Goal: Task Accomplishment & Management: Complete application form

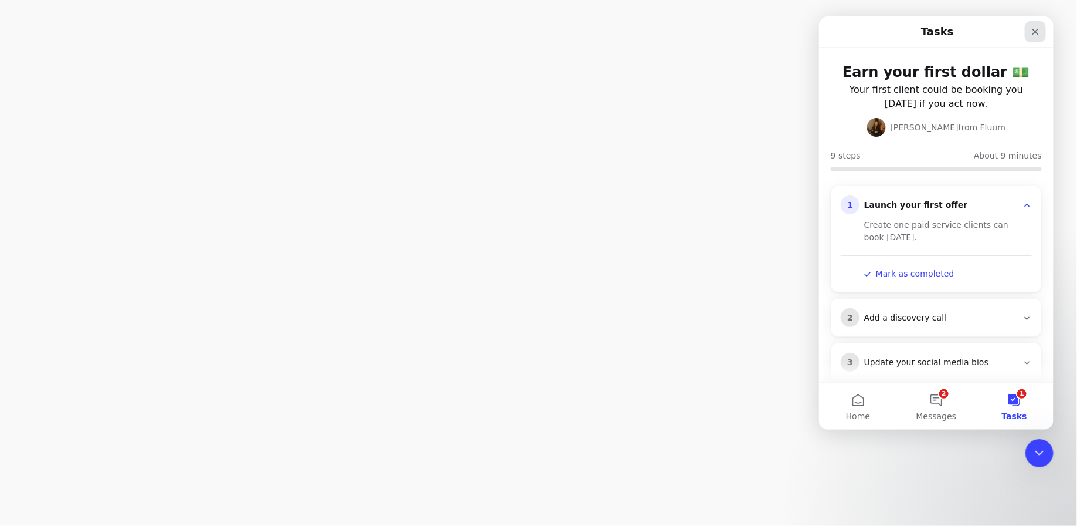
click at [1038, 29] on icon "Close" at bounding box center [1035, 31] width 9 height 9
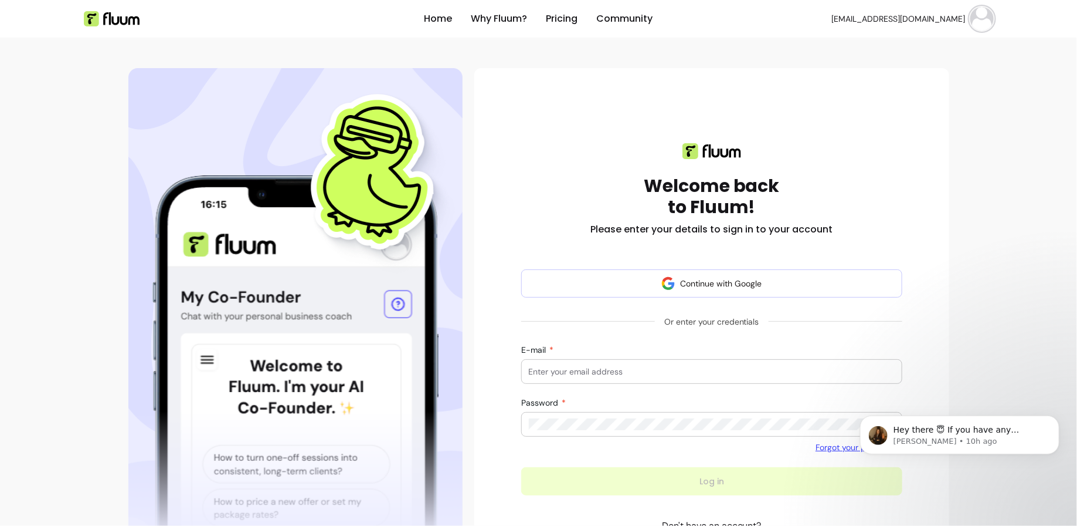
click at [925, 22] on span "scarlettedegre@gmail.com" at bounding box center [899, 19] width 134 height 12
click at [795, 160] on div "Welcome back to Fluum! Please enter your details to sign in to your account" at bounding box center [712, 189] width 382 height 93
click at [951, 20] on span "scarlettedegre@gmail.com" at bounding box center [899, 19] width 134 height 12
click at [926, 106] on span "Log Out" at bounding box center [940, 108] width 86 height 12
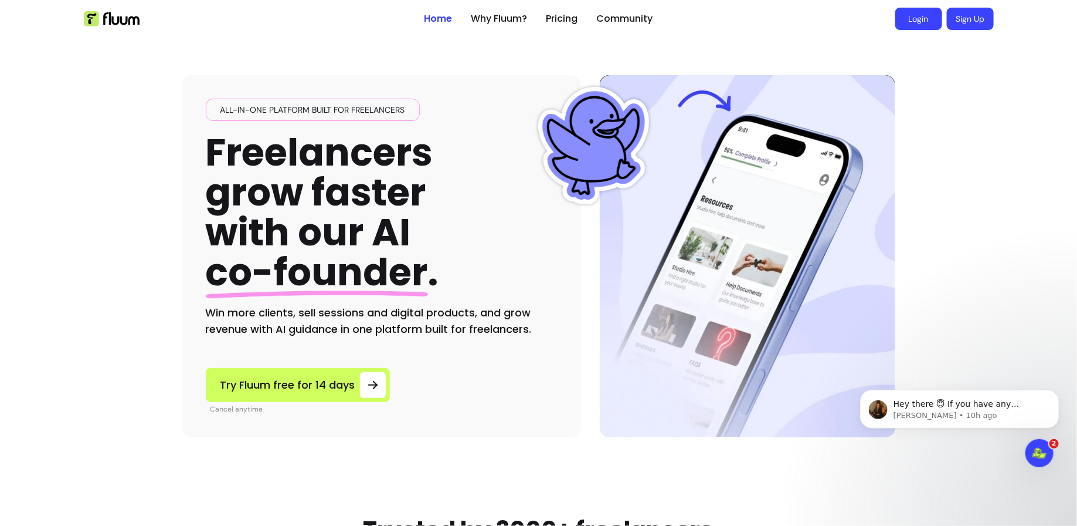
click at [917, 16] on link "Login" at bounding box center [919, 19] width 47 height 22
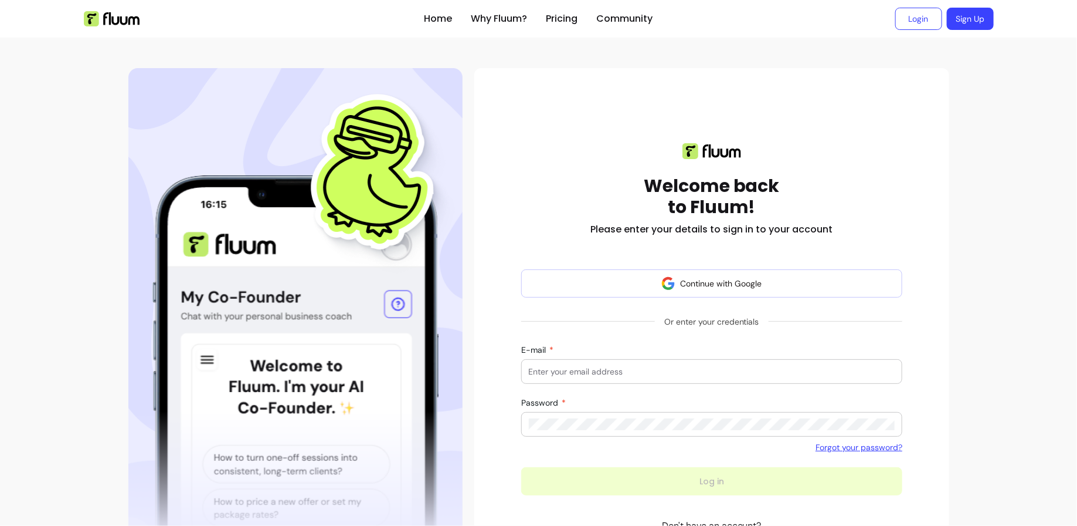
scroll to position [90, 0]
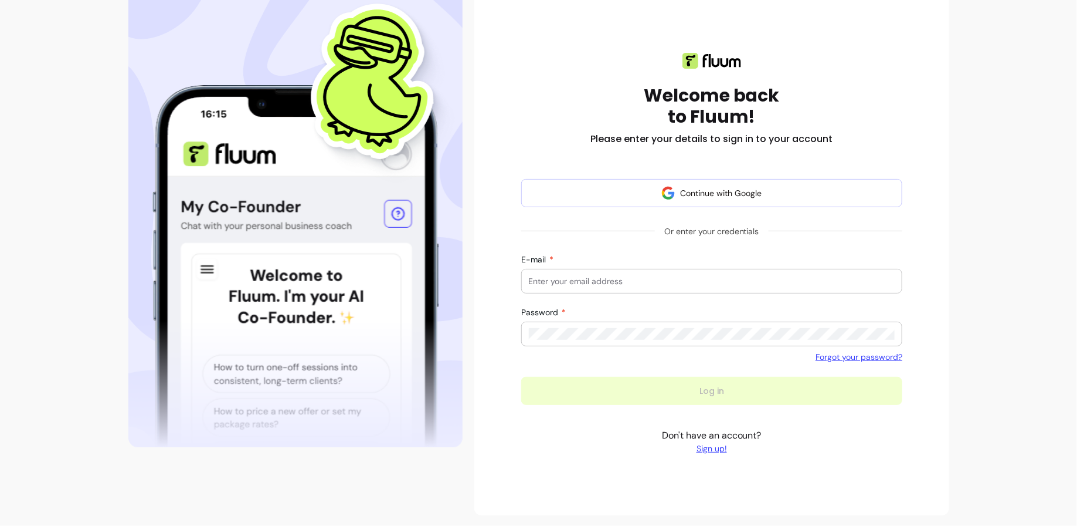
click at [567, 283] on input "E-mail" at bounding box center [712, 281] width 367 height 12
type input "[EMAIL_ADDRESS]"
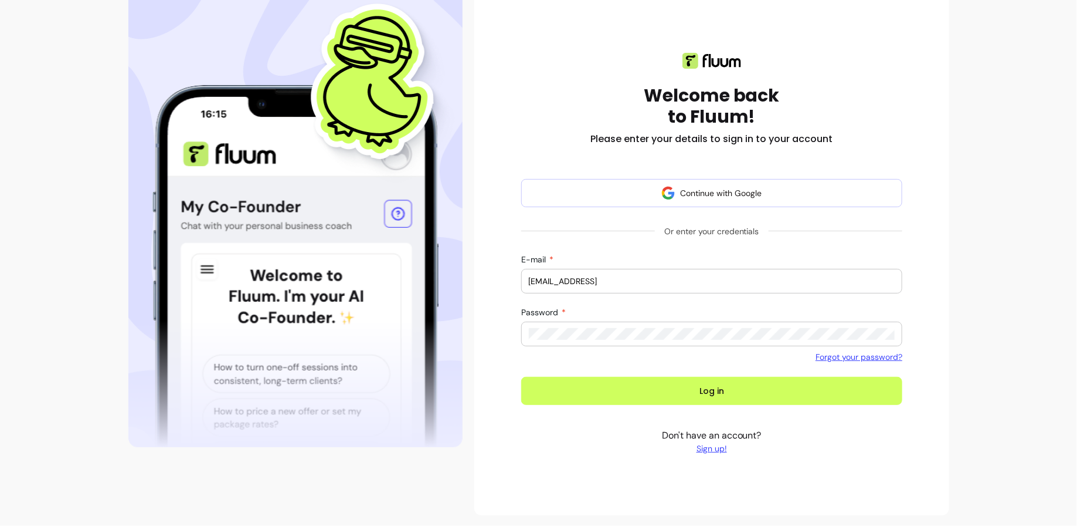
click at [521, 377] on button "Log in" at bounding box center [712, 391] width 382 height 28
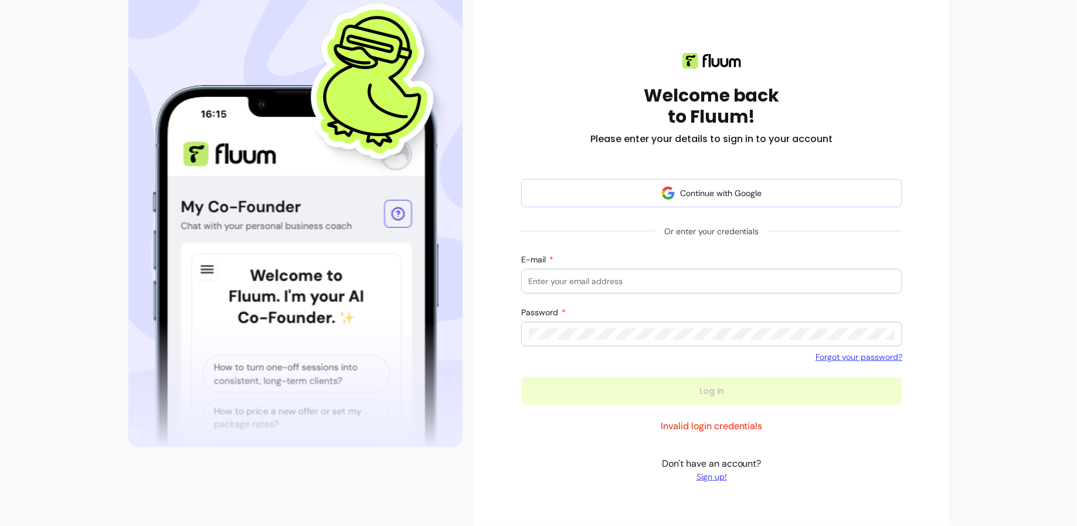
click at [708, 479] on link "Sign up!" at bounding box center [712, 476] width 100 height 12
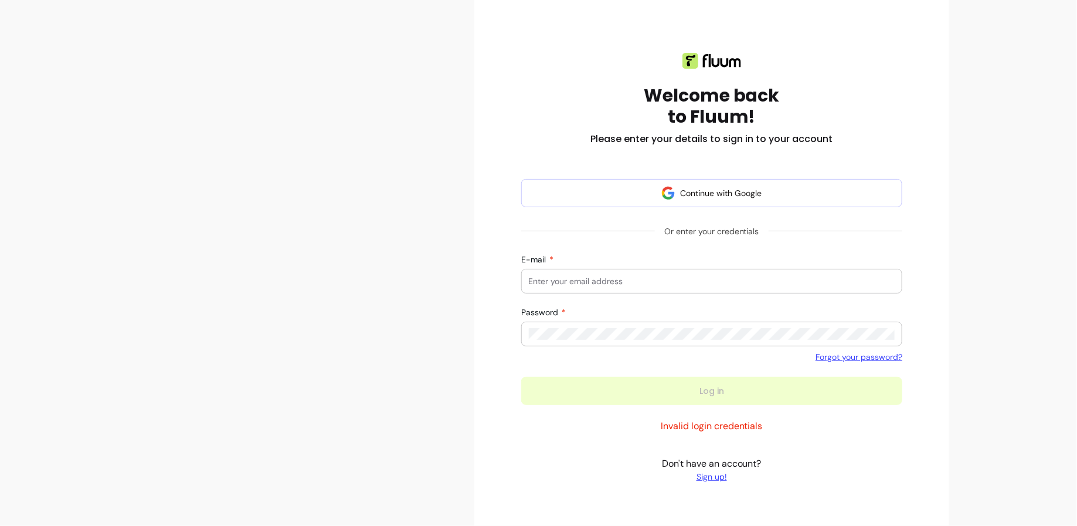
scroll to position [23, 0]
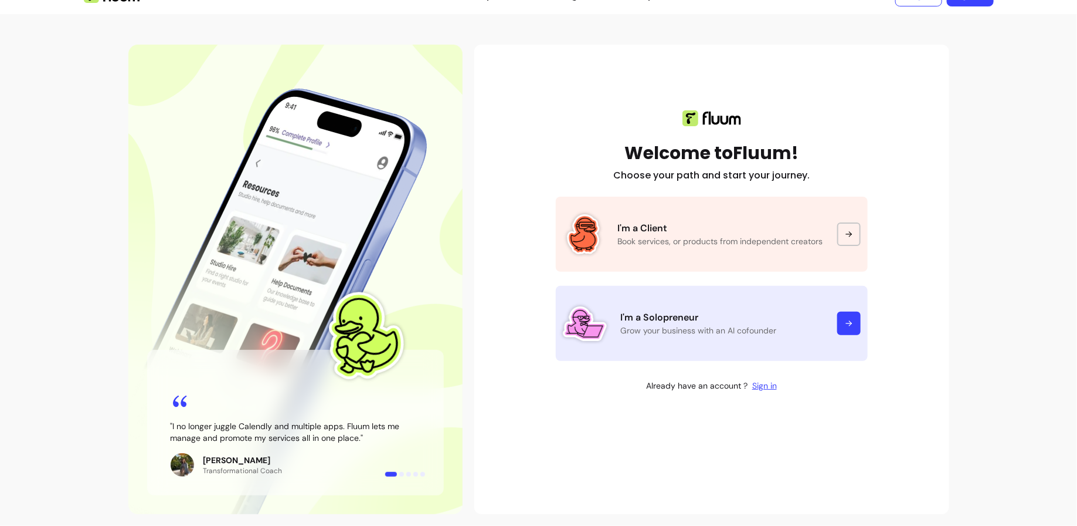
click at [707, 328] on p "Grow your business with an AI cofounder" at bounding box center [722, 330] width 202 height 12
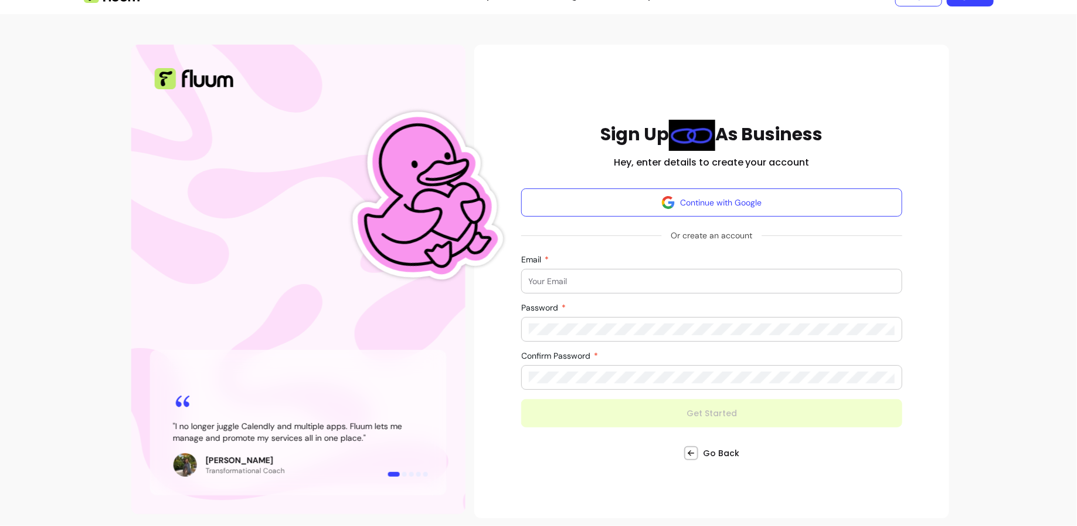
click at [622, 275] on input "Email" at bounding box center [712, 281] width 367 height 12
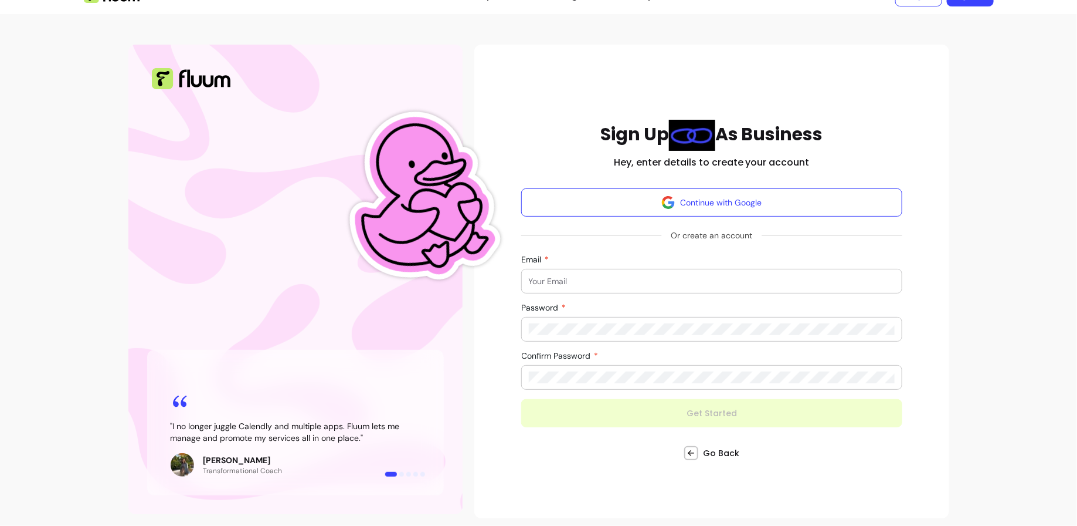
click at [594, 252] on form "Continue with Google Or create an account Email Password Confirm Password Get S…" at bounding box center [712, 307] width 382 height 239
click at [585, 280] on input "Email" at bounding box center [712, 281] width 367 height 12
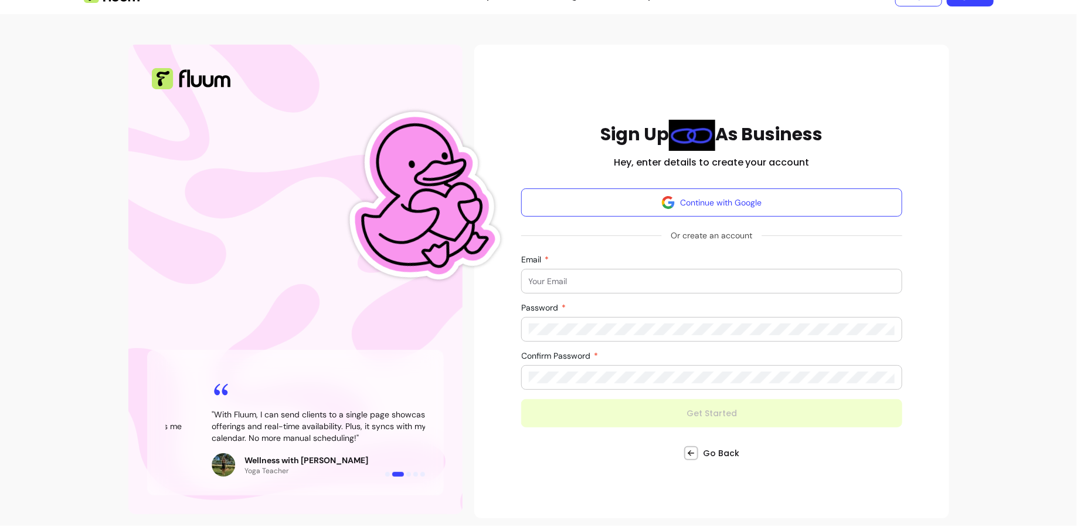
click at [553, 284] on input "Email" at bounding box center [712, 281] width 367 height 12
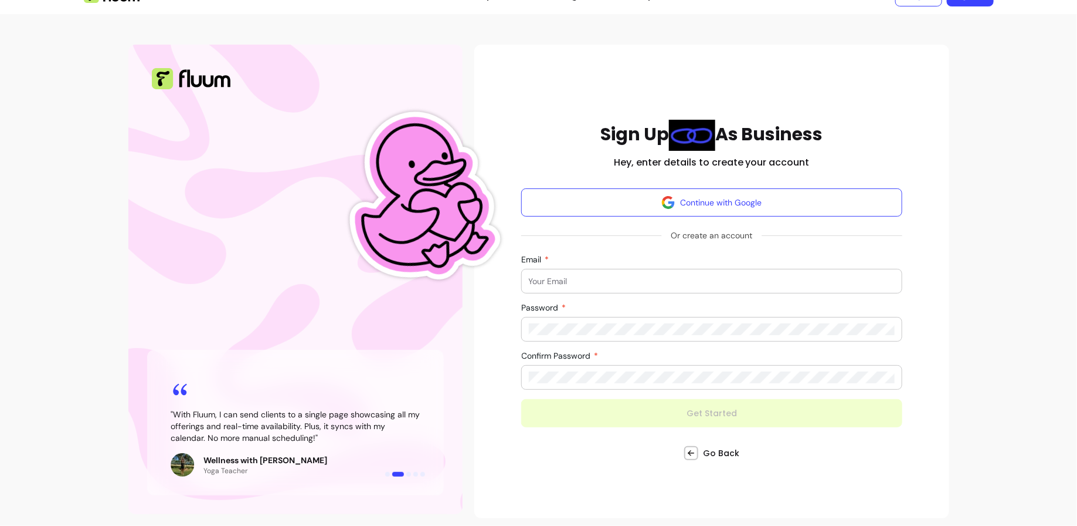
click at [602, 253] on form "Continue with Google Or create an account Email Password Confirm Password Get S…" at bounding box center [712, 307] width 382 height 239
click at [608, 284] on input "Email" at bounding box center [712, 281] width 367 height 12
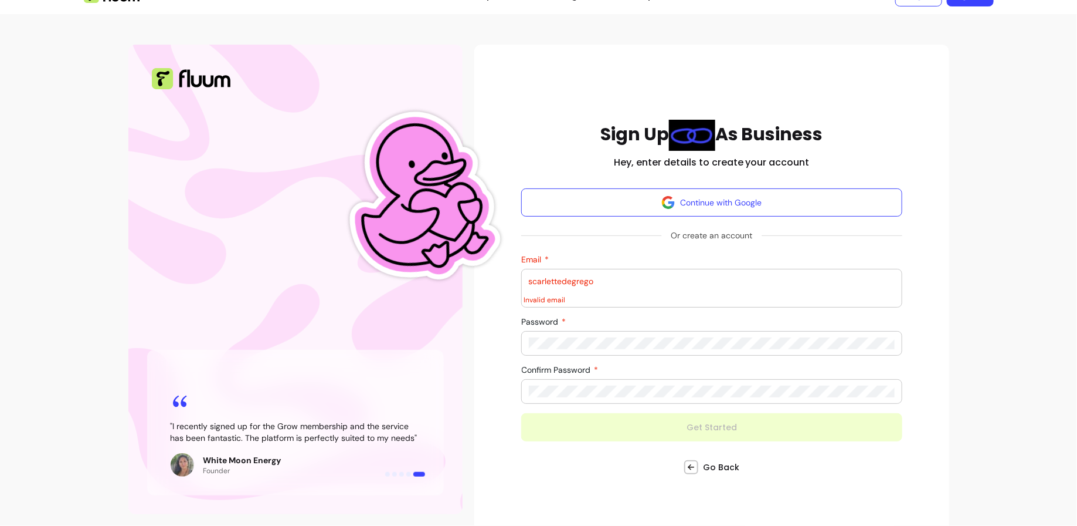
type input "scarlettedegregorio9@gmail.com"
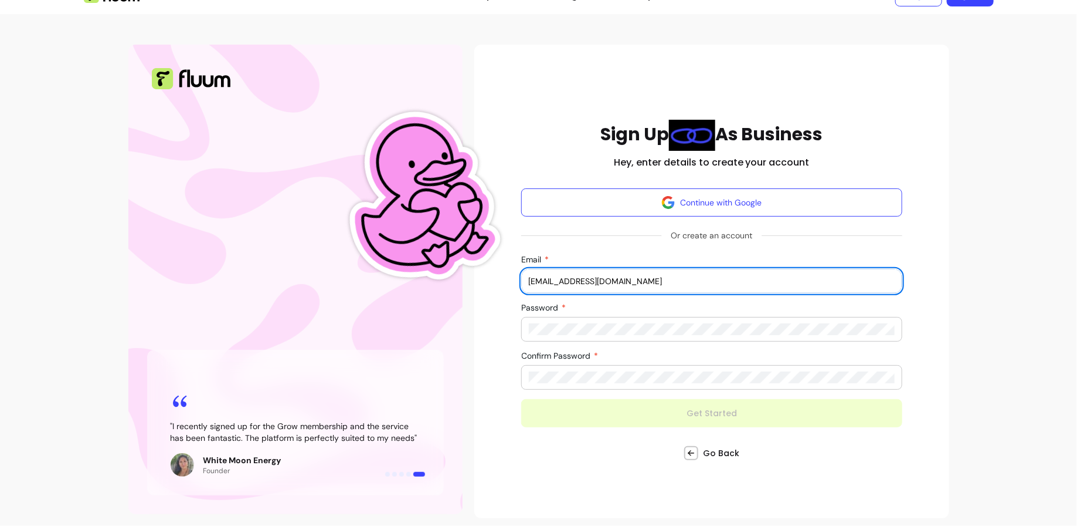
click at [653, 334] on div at bounding box center [712, 328] width 367 height 23
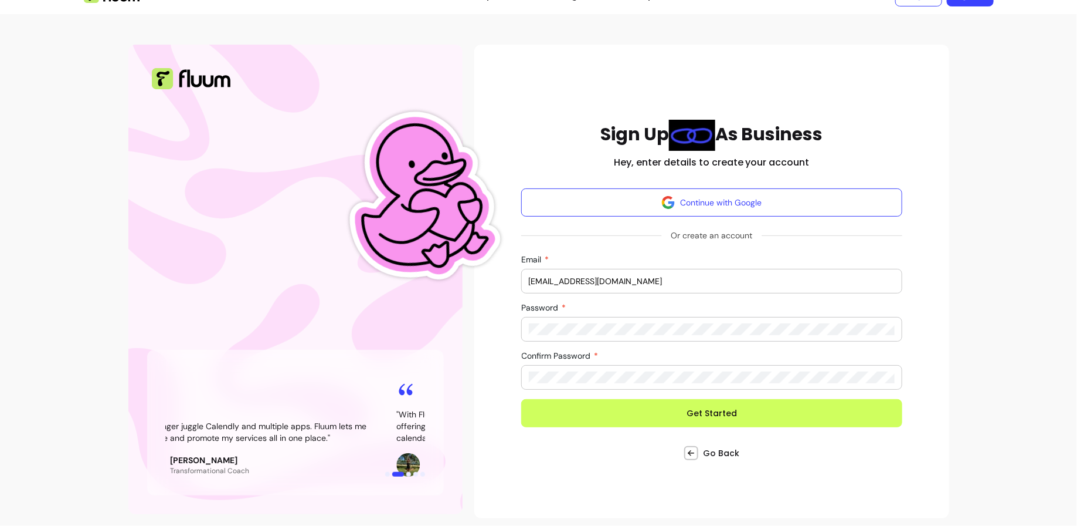
click at [521, 399] on button "Get Started" at bounding box center [712, 413] width 382 height 28
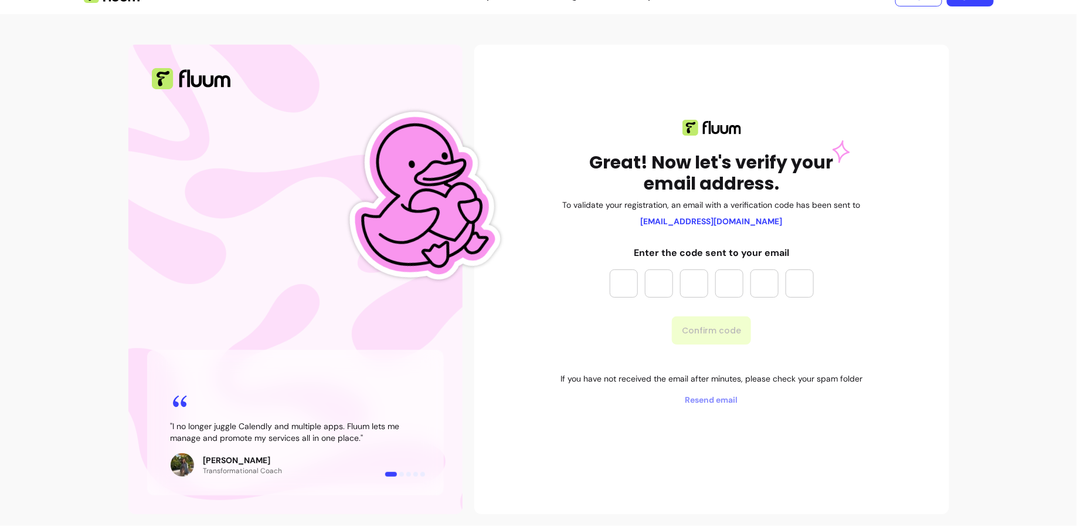
click at [716, 400] on span "Resend email" at bounding box center [712, 400] width 302 height 12
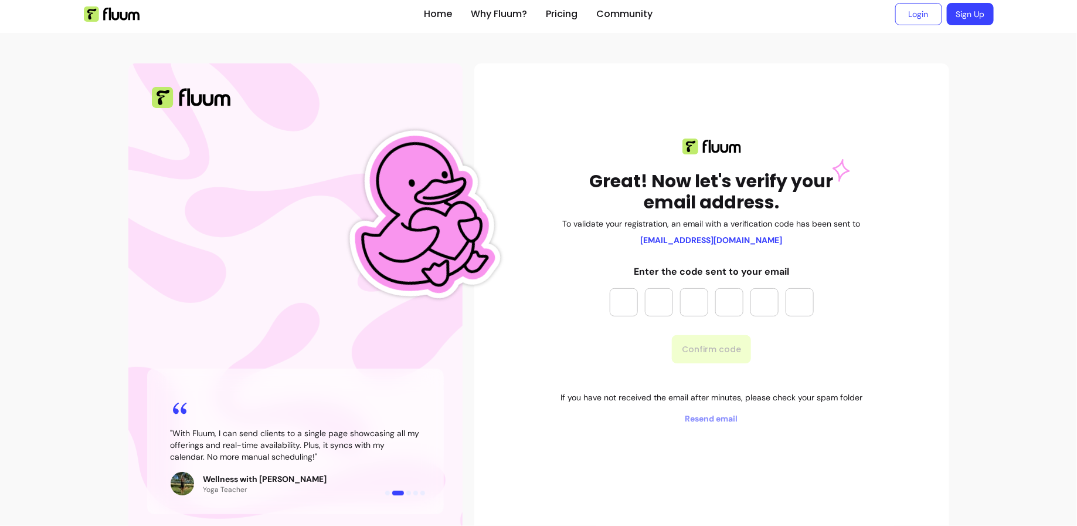
scroll to position [23, 0]
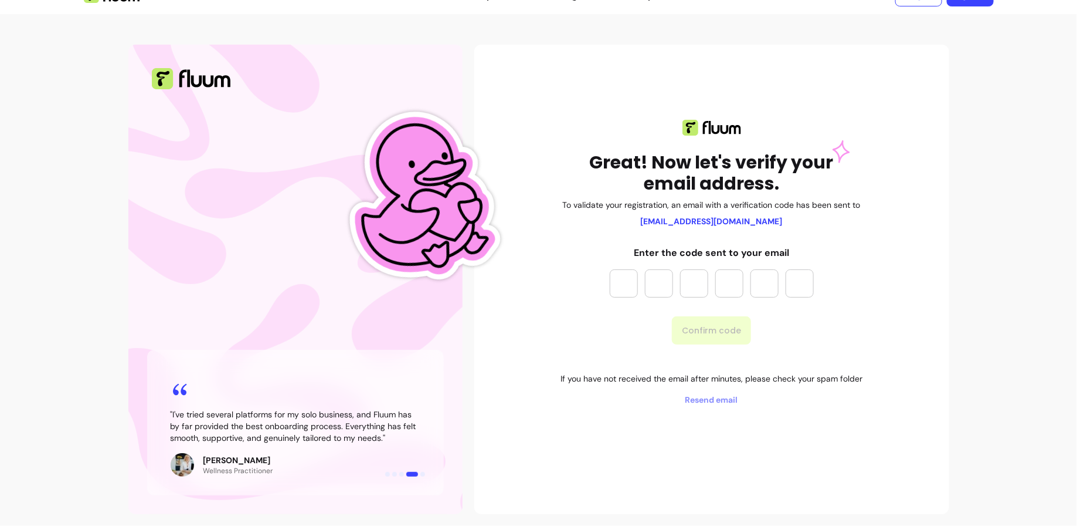
click at [720, 400] on span "Resend email" at bounding box center [712, 400] width 302 height 12
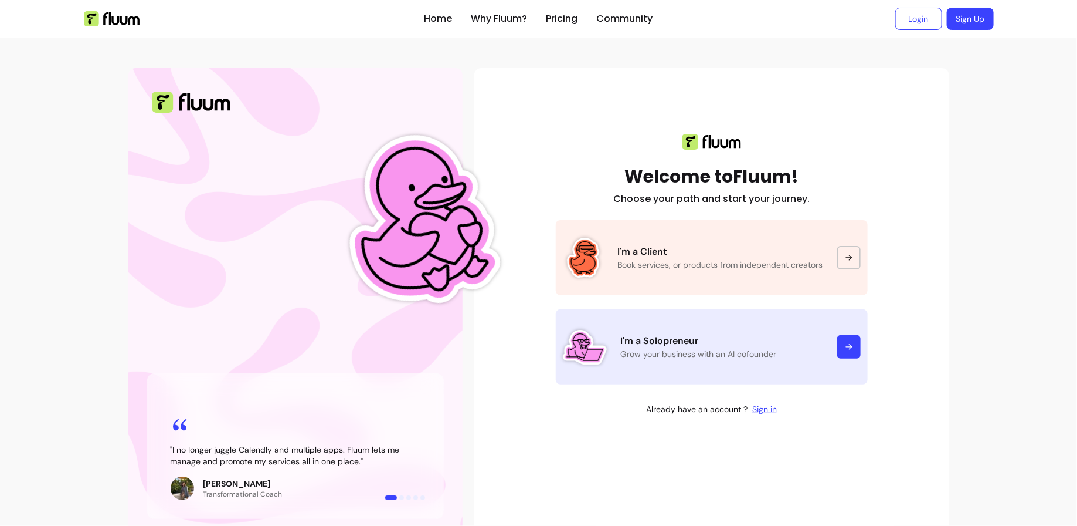
click at [643, 343] on p "I'm a Solopreneur" at bounding box center [722, 341] width 202 height 14
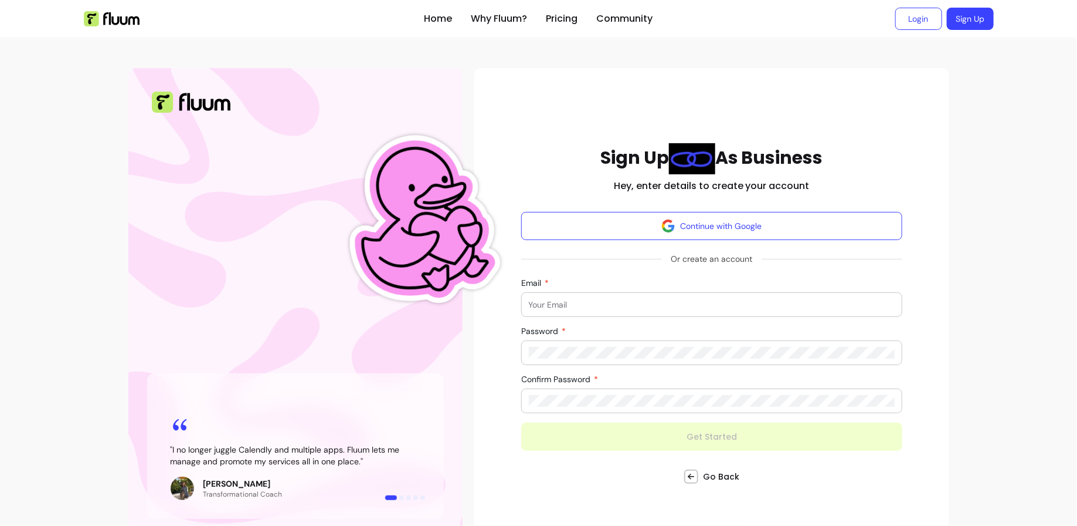
click at [650, 299] on input "Email" at bounding box center [712, 305] width 367 height 12
click at [650, 282] on form "Continue with Google Or create an account Email Password Confirm Password Get S…" at bounding box center [712, 331] width 382 height 239
click at [642, 307] on input "Email" at bounding box center [712, 305] width 367 height 12
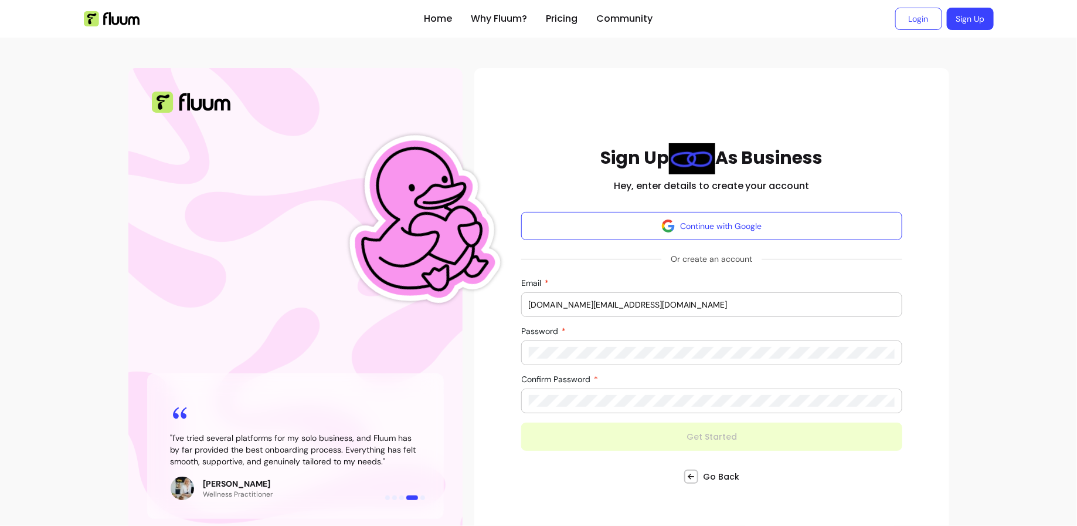
type input "dallamarta.agency@gmail.com"
click at [729, 341] on div at bounding box center [712, 352] width 367 height 23
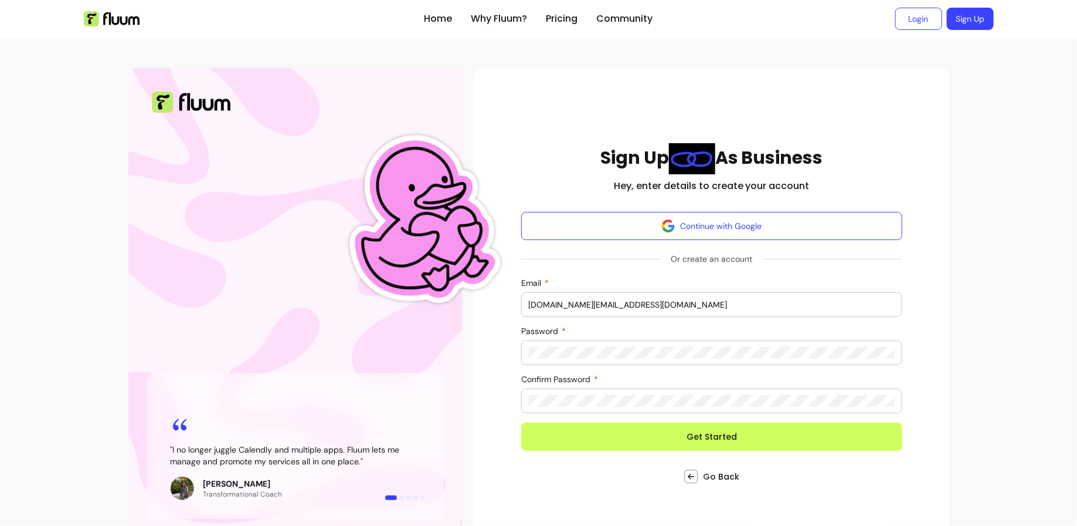
click at [521, 422] on button "Get Started" at bounding box center [712, 436] width 382 height 28
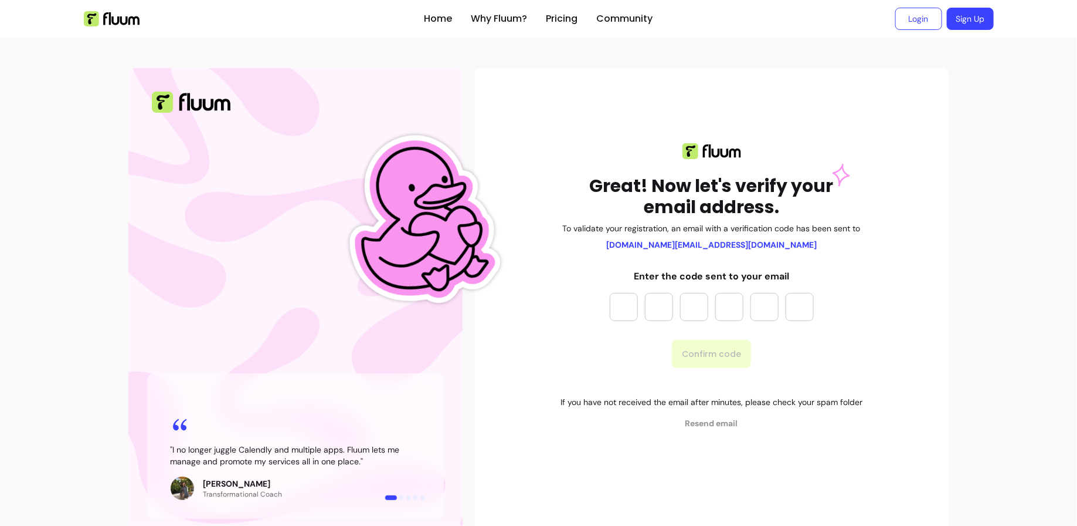
click at [636, 304] on input "Please enter OTP character 1" at bounding box center [624, 307] width 28 height 28
